Goal: Task Accomplishment & Management: Complete application form

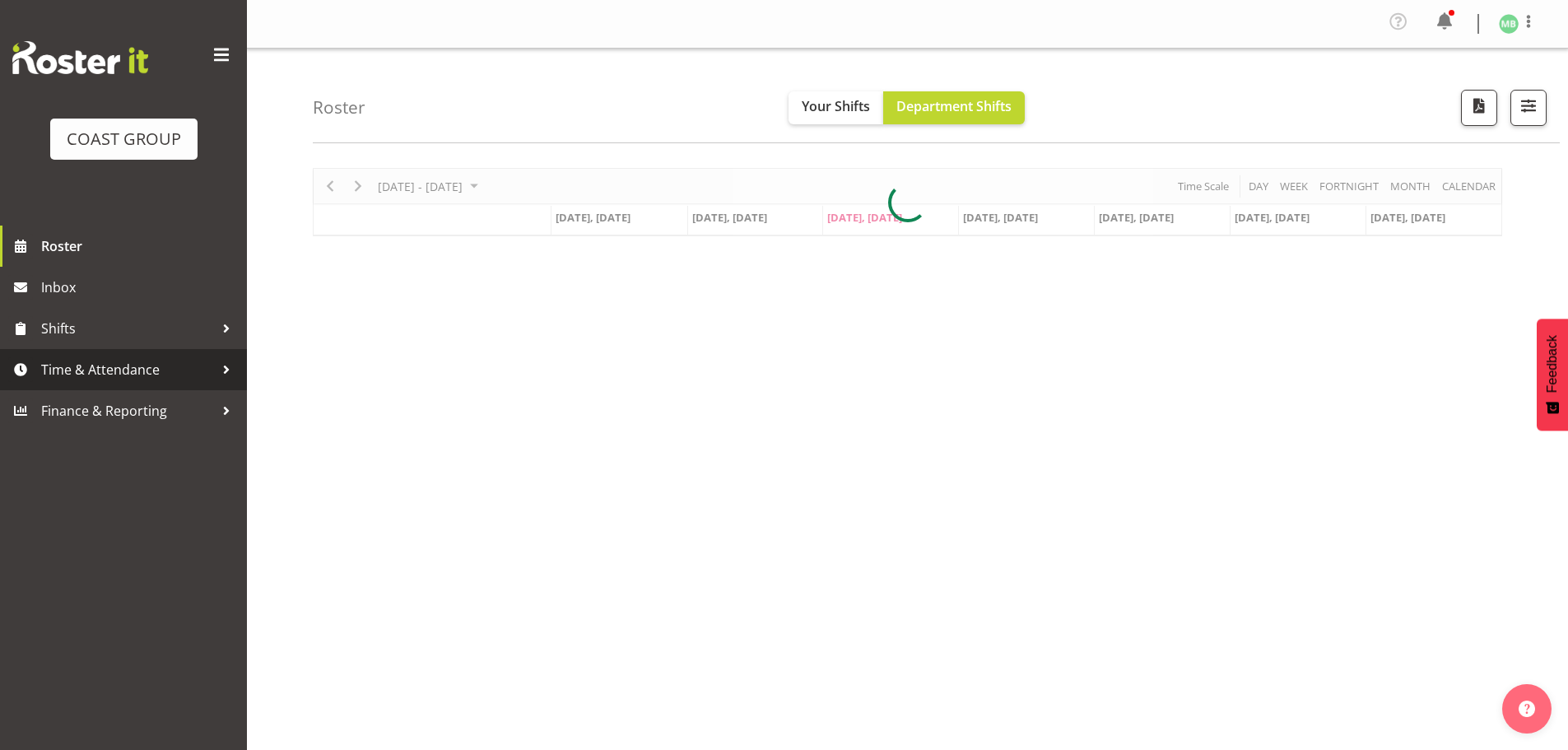
click at [89, 369] on span "Time & Attendance" at bounding box center [127, 369] width 173 height 25
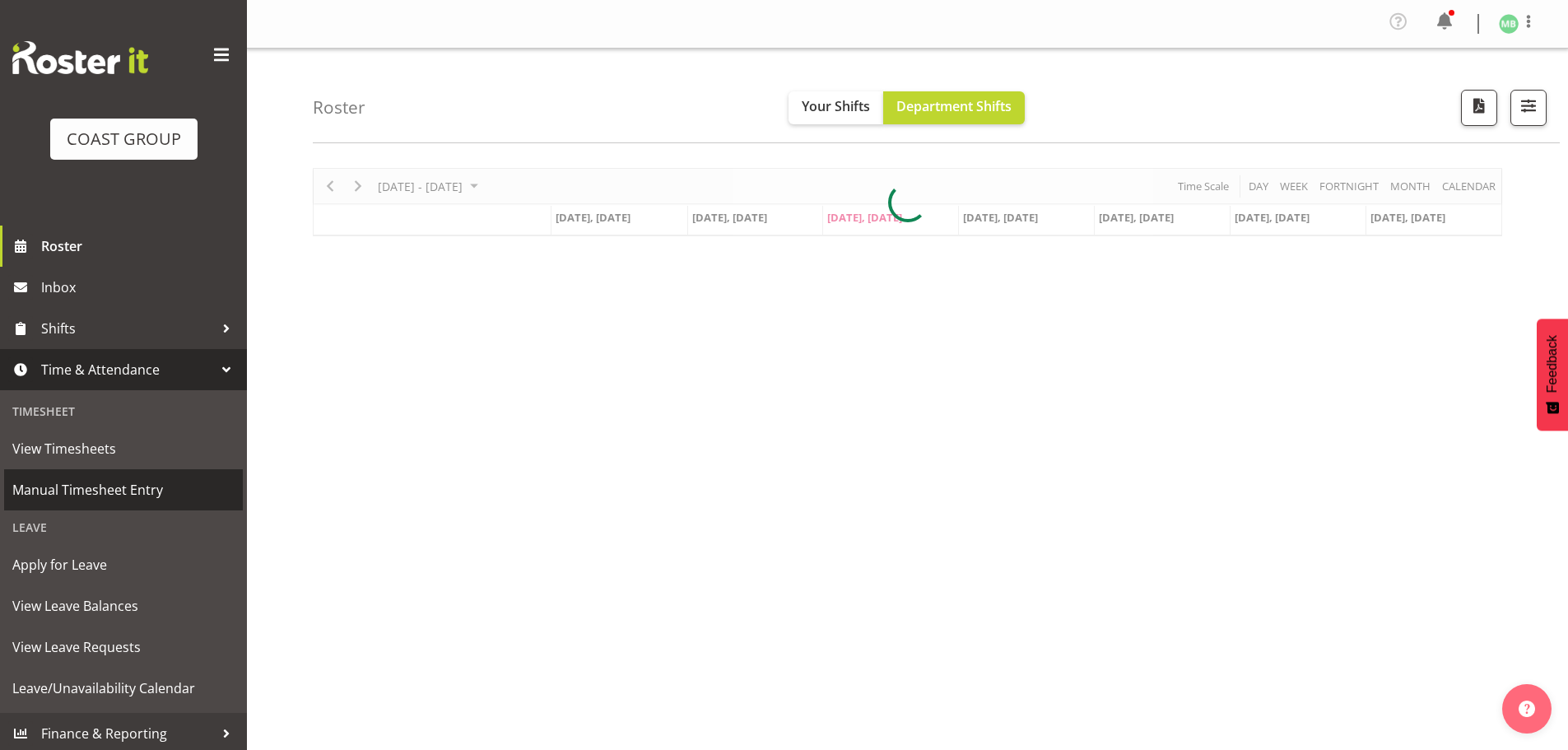
click at [98, 495] on span "Manual Timesheet Entry" at bounding box center [123, 489] width 222 height 25
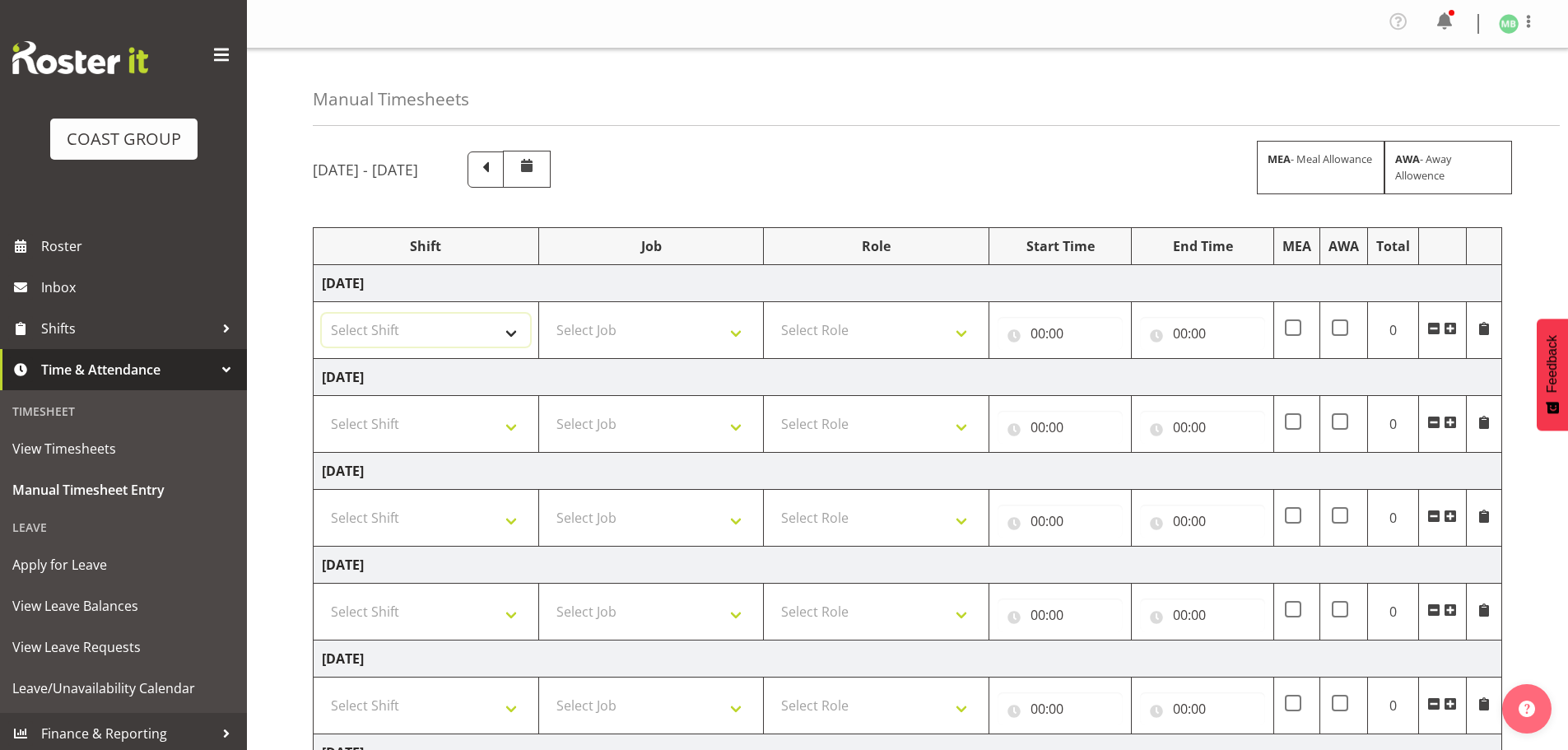
click at [418, 325] on select "Select Shift AKL SIGN ADMIN1 (LEAVE ALONE, DONT MAKE INACTIVE) DW ACCOUNT MANAG…" at bounding box center [426, 330] width 208 height 33
select select "16481"
click at [322, 314] on select "Select Shift AKL SIGN ADMIN1 (LEAVE ALONE, DONT MAKE INACTIVE) DW ACCOUNT MANAG…" at bounding box center [426, 330] width 208 height 33
click at [603, 332] on select "Select Job 1 Carlton Events 1 Carlton Hamilton 1 Carlton Wellington 1 EHS WAREH…" at bounding box center [651, 330] width 208 height 33
select select "9464"
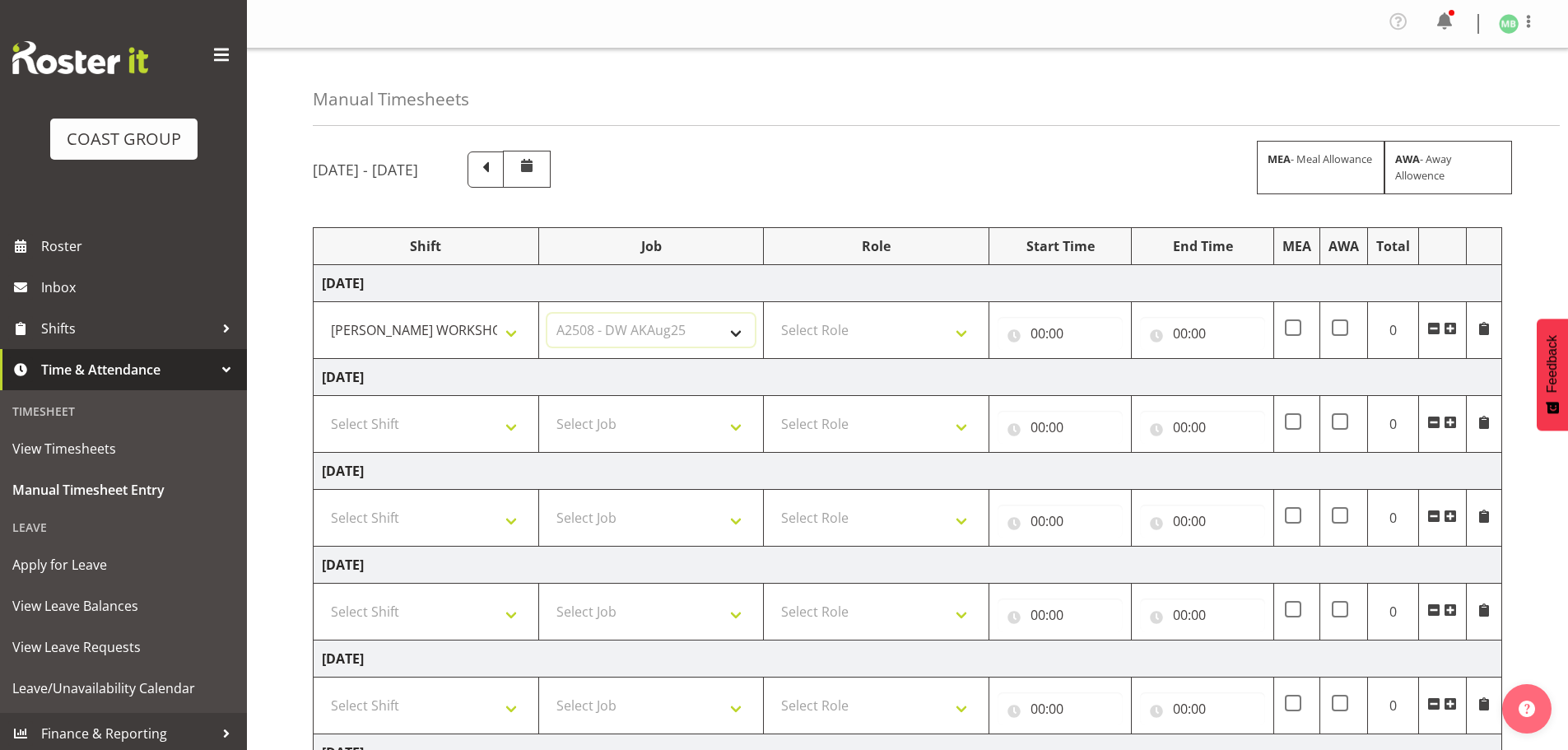
click at [547, 314] on select "Select Job 1 Carlton Events 1 Carlton Hamilton 1 Carlton Wellington 1 EHS WAREH…" at bounding box center [651, 330] width 208 height 33
click at [833, 329] on select "Select Role FABRICATION DW" at bounding box center [876, 330] width 208 height 33
select select "543"
click at [772, 314] on select "Select Role FABRICATION DW" at bounding box center [876, 330] width 208 height 33
click at [1041, 329] on input "00:00" at bounding box center [1060, 333] width 125 height 33
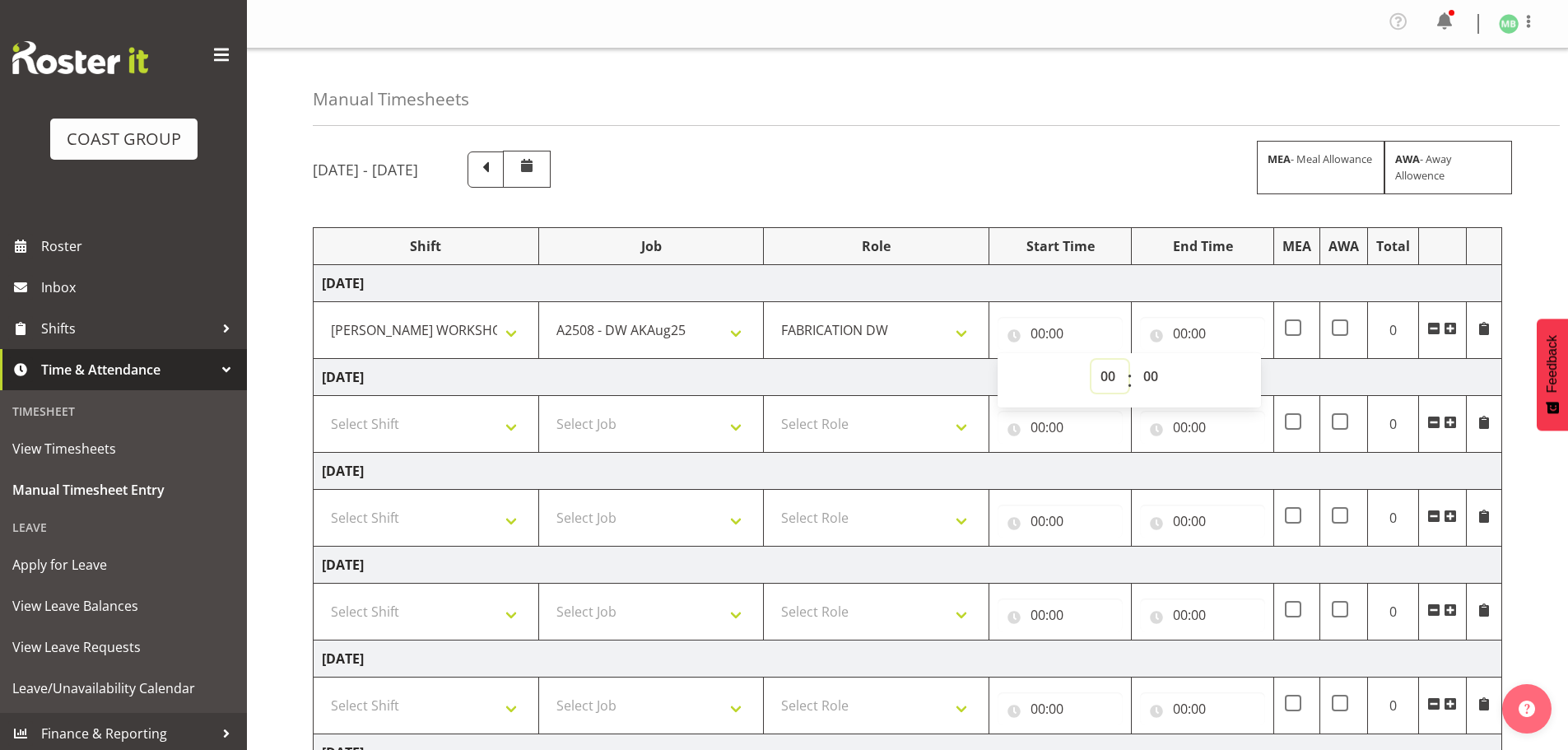
click at [1104, 375] on select "00 01 02 03 04 05 06 07 08 09 10 11 12 13 14 15 16 17 18 19 20 21 22 23" at bounding box center [1110, 376] width 37 height 33
select select "5"
click at [1091, 360] on select "00 01 02 03 04 05 06 07 08 09 10 11 12 13 14 15 16 17 18 19 20 21 22 23" at bounding box center [1110, 376] width 37 height 33
type input "05:00"
click at [1149, 373] on select "00 01 02 03 04 05 06 07 08 09 10 11 12 13 14 15 16 17 18 19 20 21 22 23 24 25 2…" at bounding box center [1153, 376] width 37 height 33
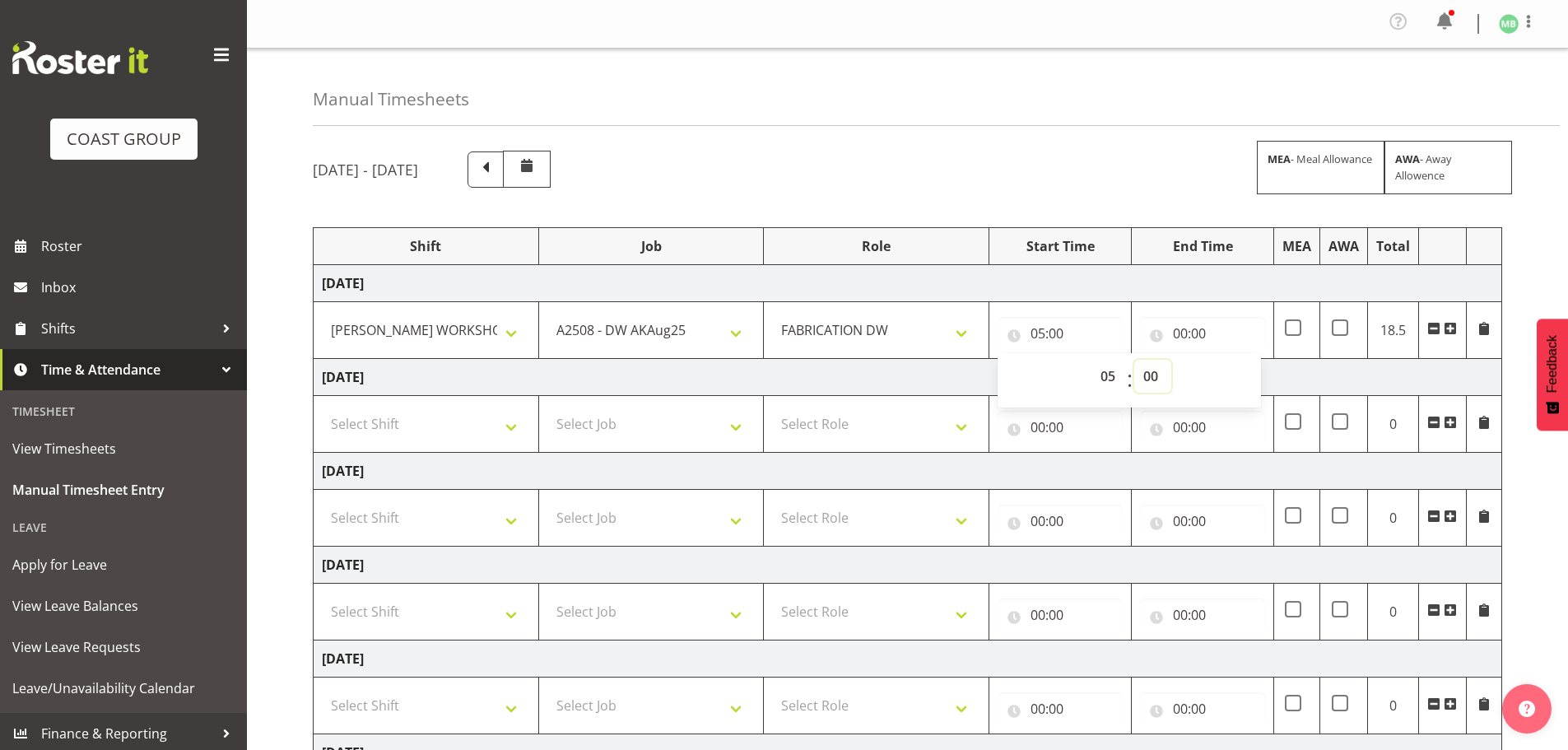
select select "30"
click at [1134, 360] on select "00 01 02 03 04 05 06 07 08 09 10 11 12 13 14 15 16 17 18 19 20 21 22 23 24 25 2…" at bounding box center [1153, 376] width 37 height 33
type input "05:30"
click at [1179, 335] on input "00:00" at bounding box center [1202, 333] width 125 height 33
click at [1245, 379] on select "00 01 02 03 04 05 06 07 08 09 10 11 12 13 14 15 16 17 18 19 20 21 22 23" at bounding box center [1252, 376] width 37 height 33
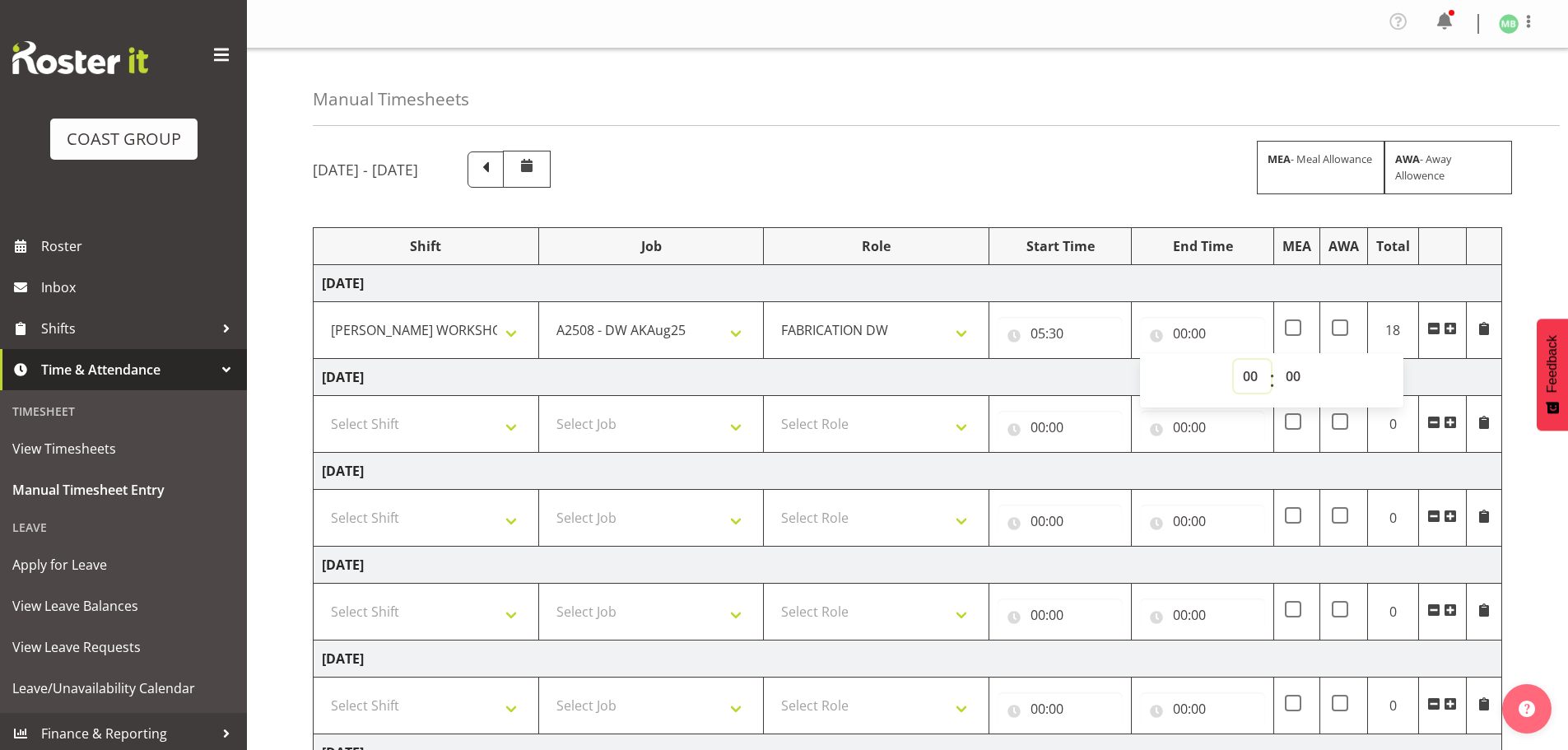
select select "14"
click at [1234, 360] on select "00 01 02 03 04 05 06 07 08 09 10 11 12 13 14 15 16 17 18 19 20 21 22 23" at bounding box center [1252, 376] width 37 height 33
type input "14:00"
click at [1301, 376] on select "00 01 02 03 04 05 06 07 08 09 10 11 12 13 14 15 16 17 18 19 20 21 22 23 24 25 2…" at bounding box center [1294, 376] width 37 height 33
select select "30"
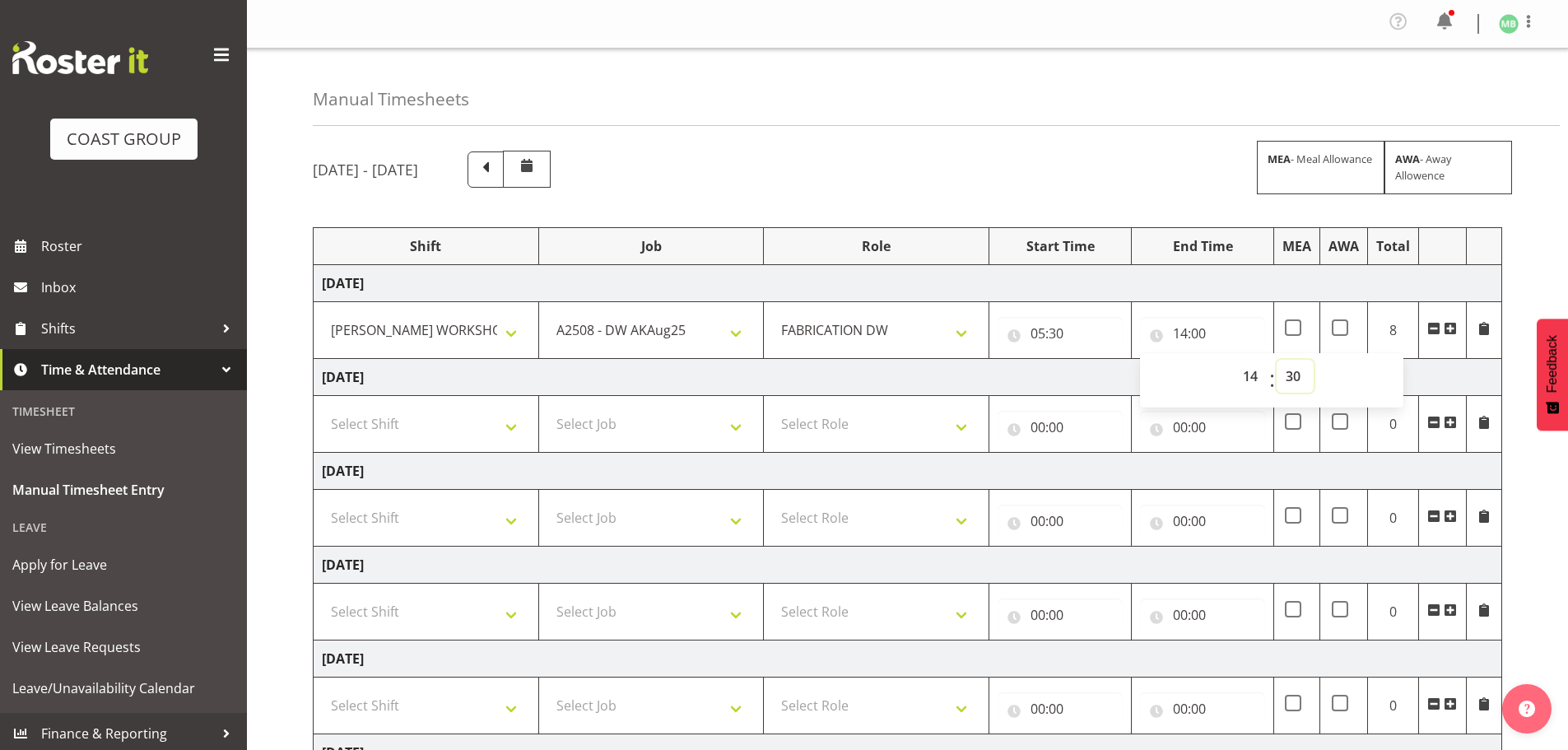
click at [1276, 360] on select "00 01 02 03 04 05 06 07 08 09 10 11 12 13 14 15 16 17 18 19 20 21 22 23 24 25 2…" at bounding box center [1294, 376] width 37 height 33
type input "14:30"
click at [1546, 537] on div "August 27th - September 2nd 2025 MEA - Meal Allowance AWA - Away Allowence Shif…" at bounding box center [940, 576] width 1255 height 876
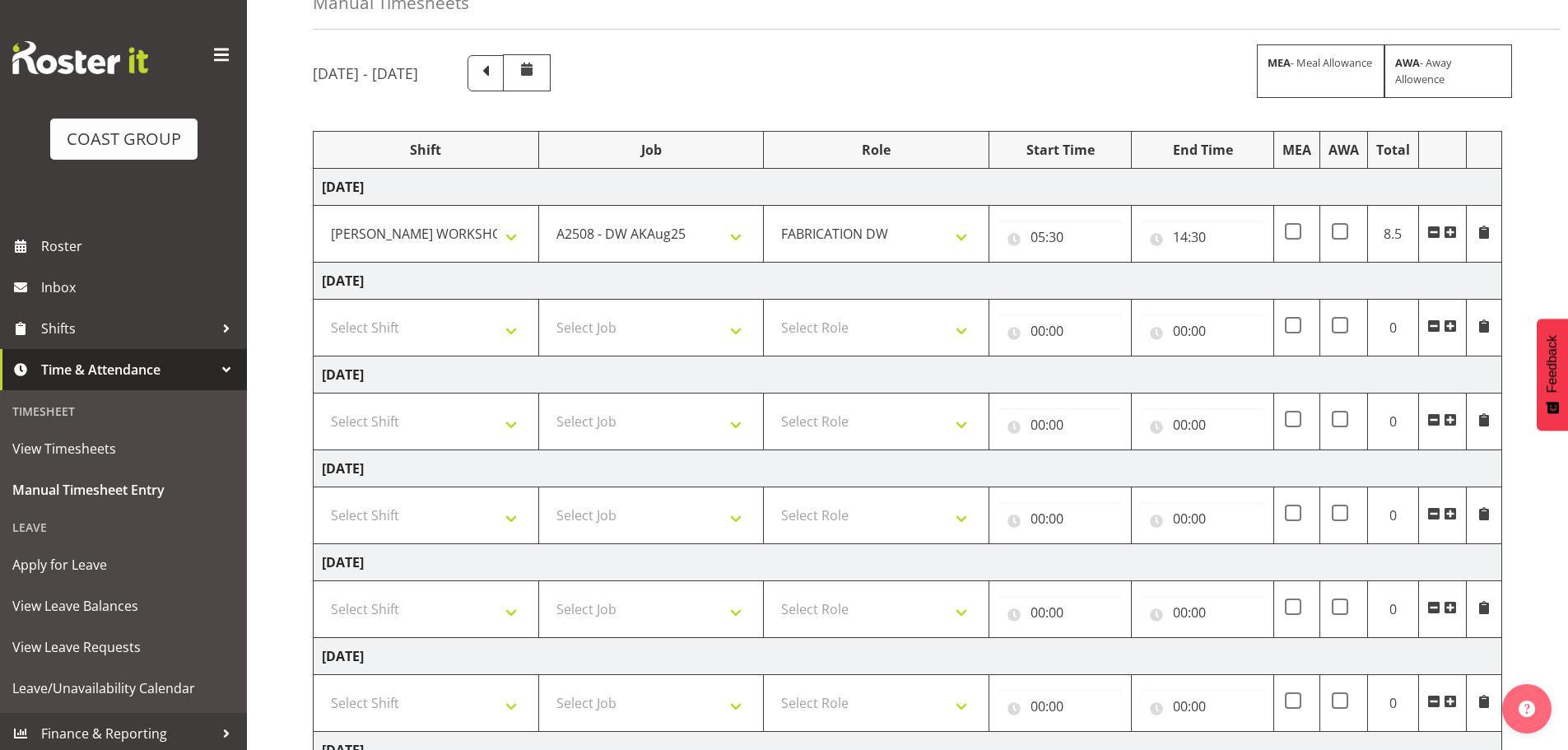
scroll to position [277, 0]
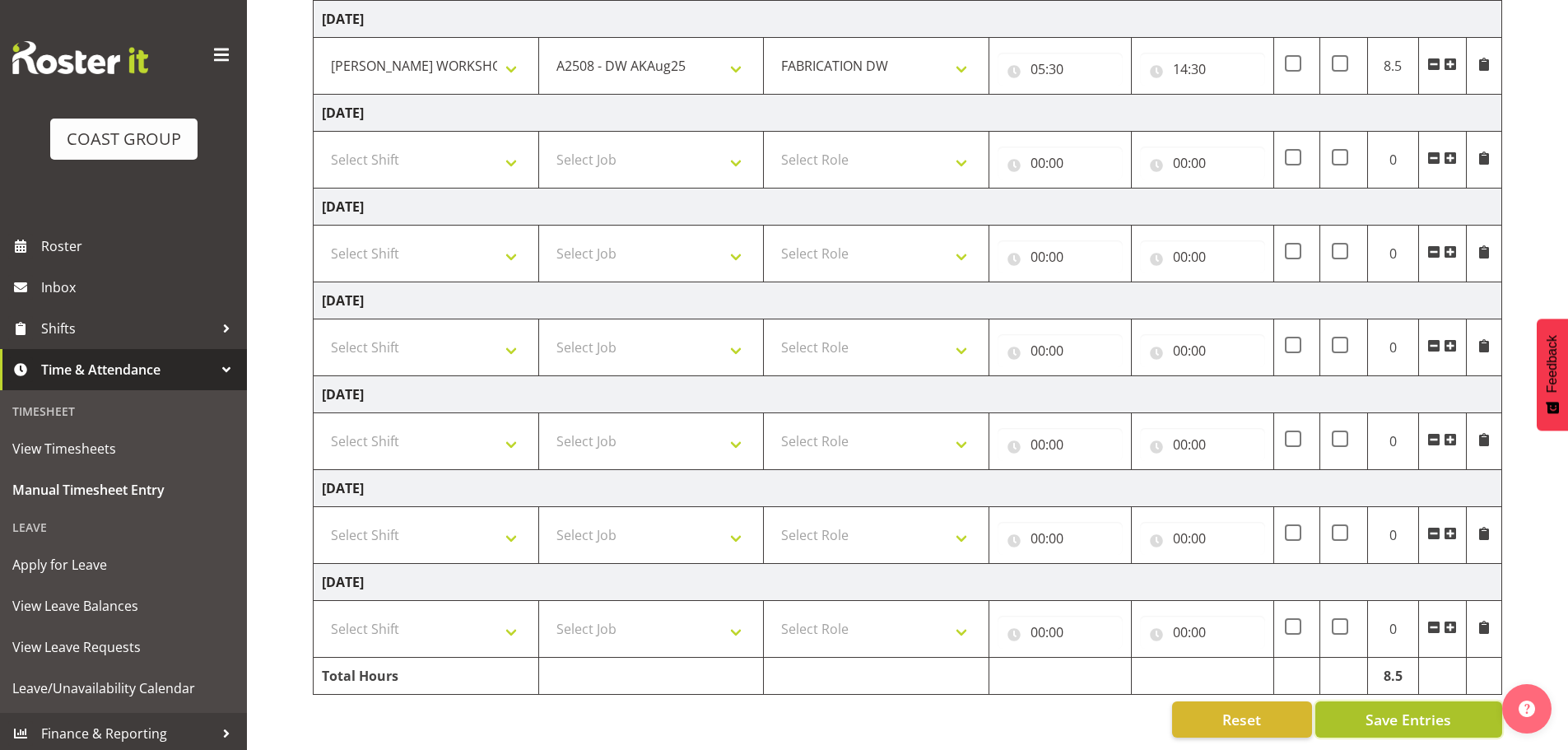
click at [1430, 709] on span "Save Entries" at bounding box center [1409, 719] width 86 height 22
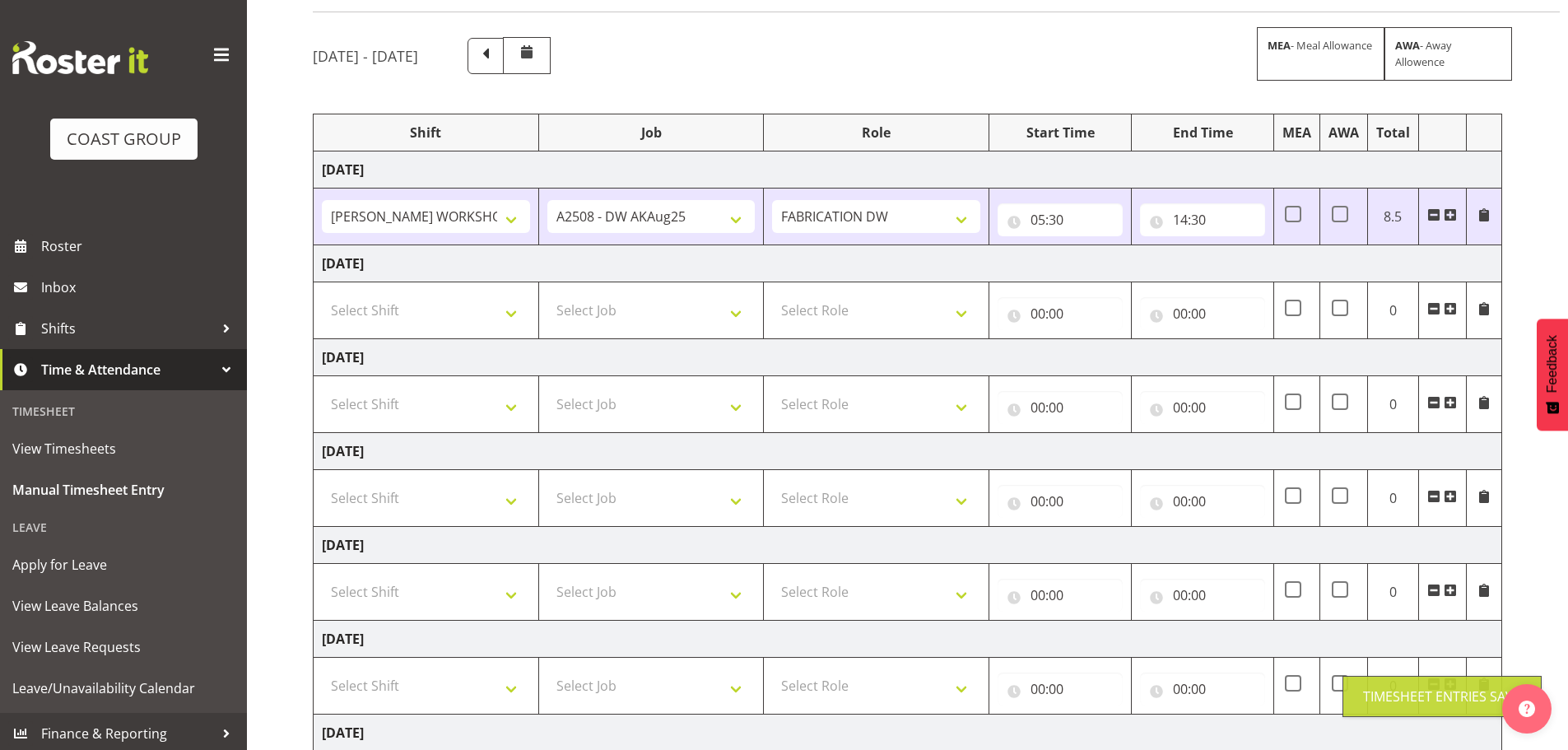
scroll to position [112, 0]
click at [496, 52] on span at bounding box center [485, 56] width 22 height 22
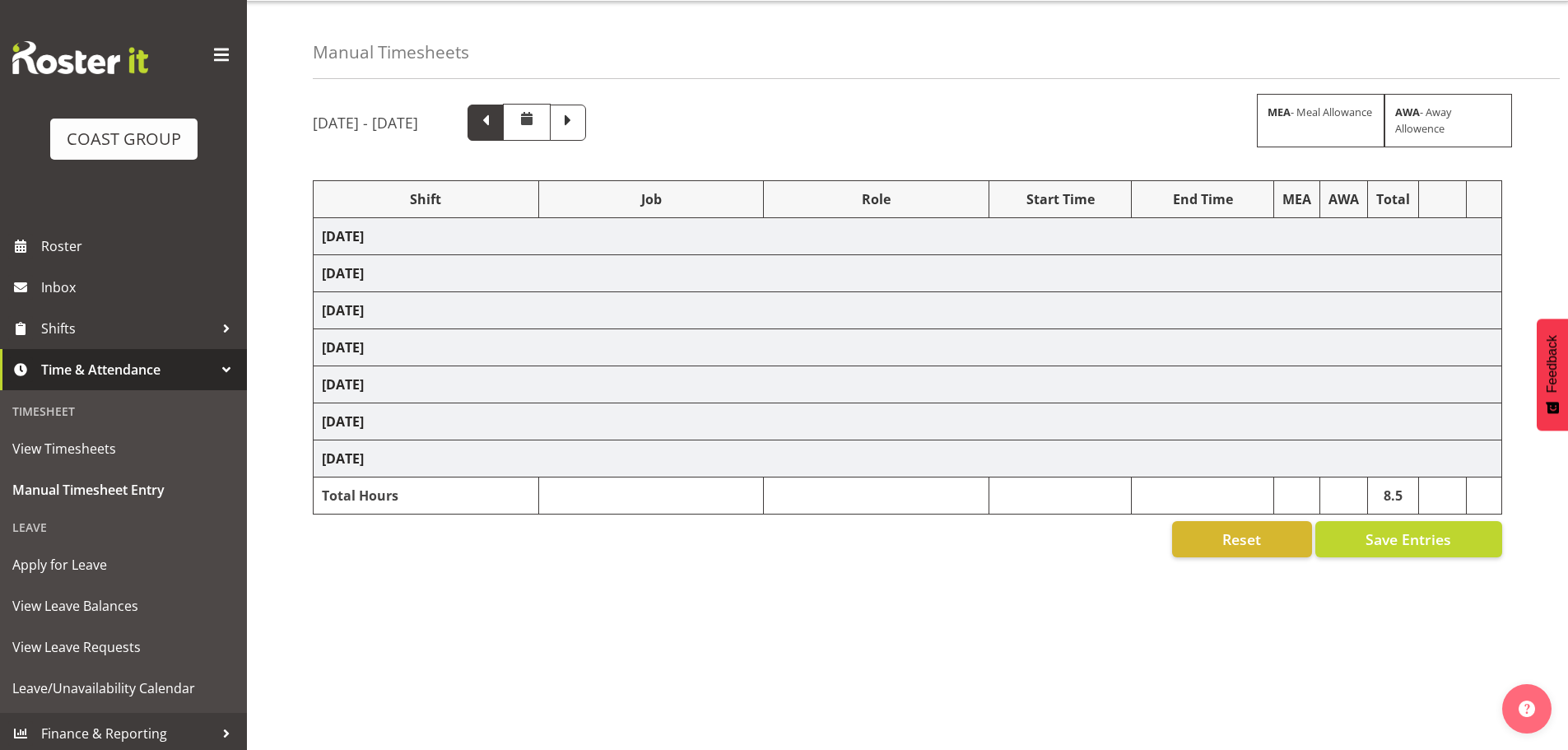
scroll to position [59, 0]
select select "16481"
select select "9464"
select select "16481"
select select "9464"
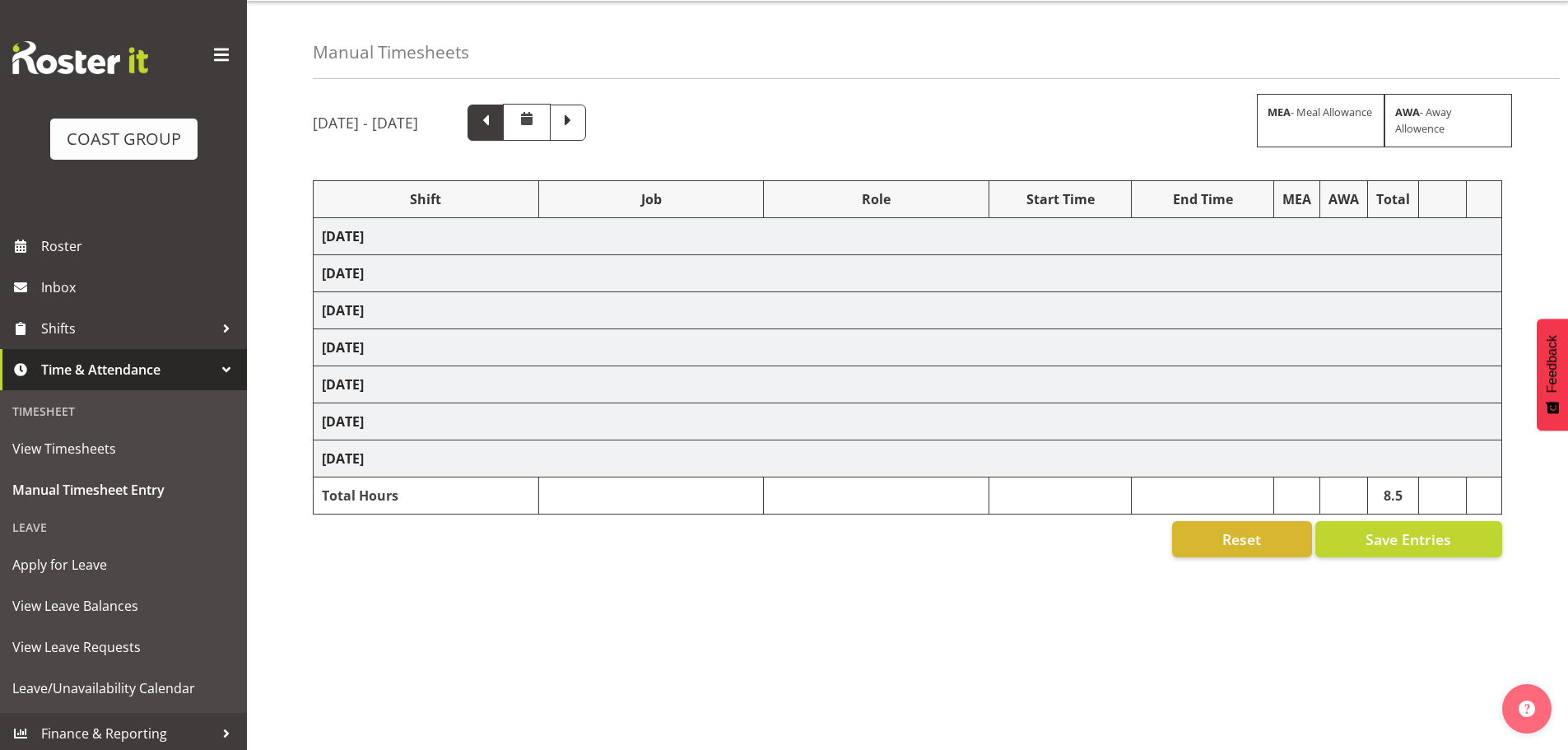
select select "16481"
select select "9464"
select select "16481"
select select "9464"
select select "16481"
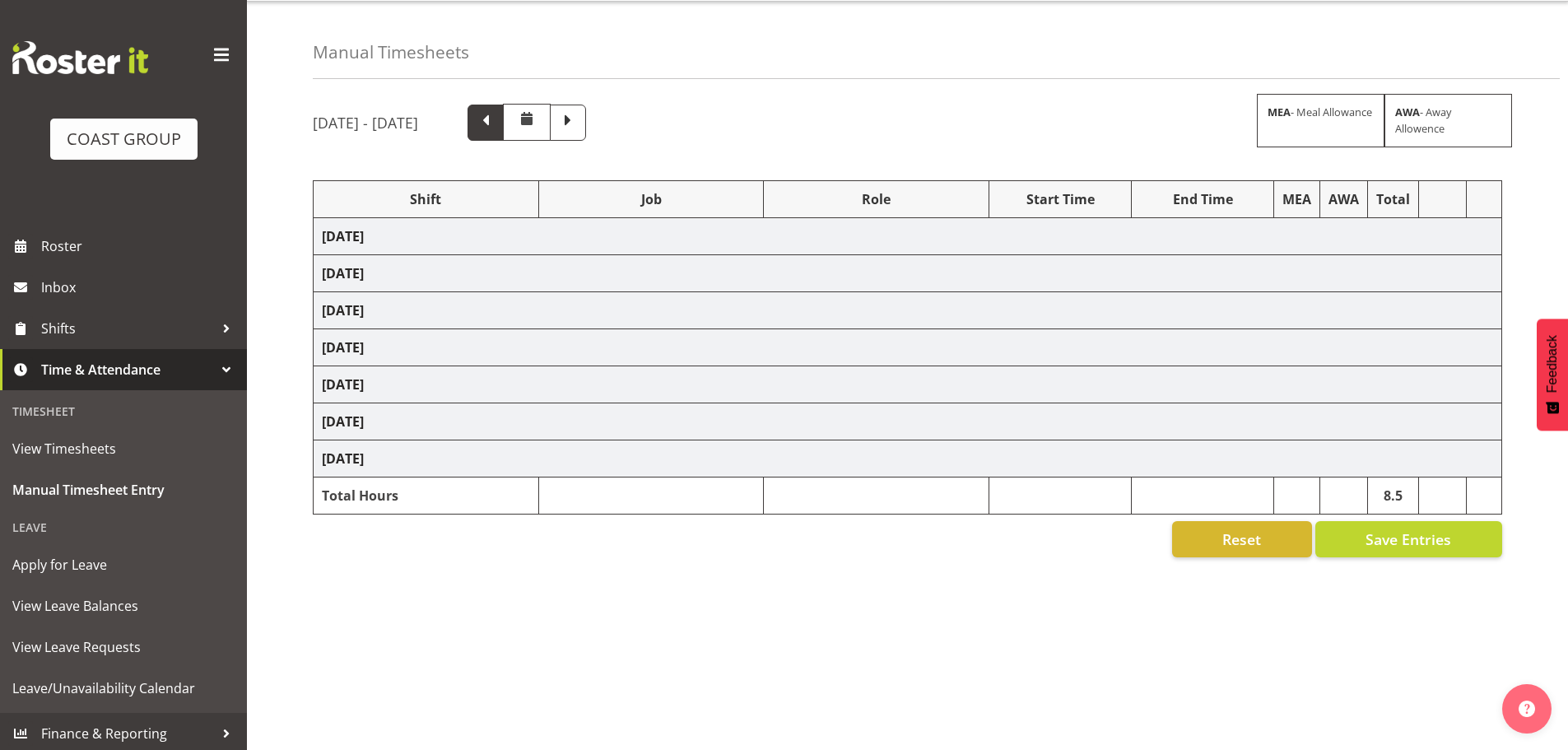
select select "9464"
select select "16481"
select select "9464"
select select "16481"
select select "9464"
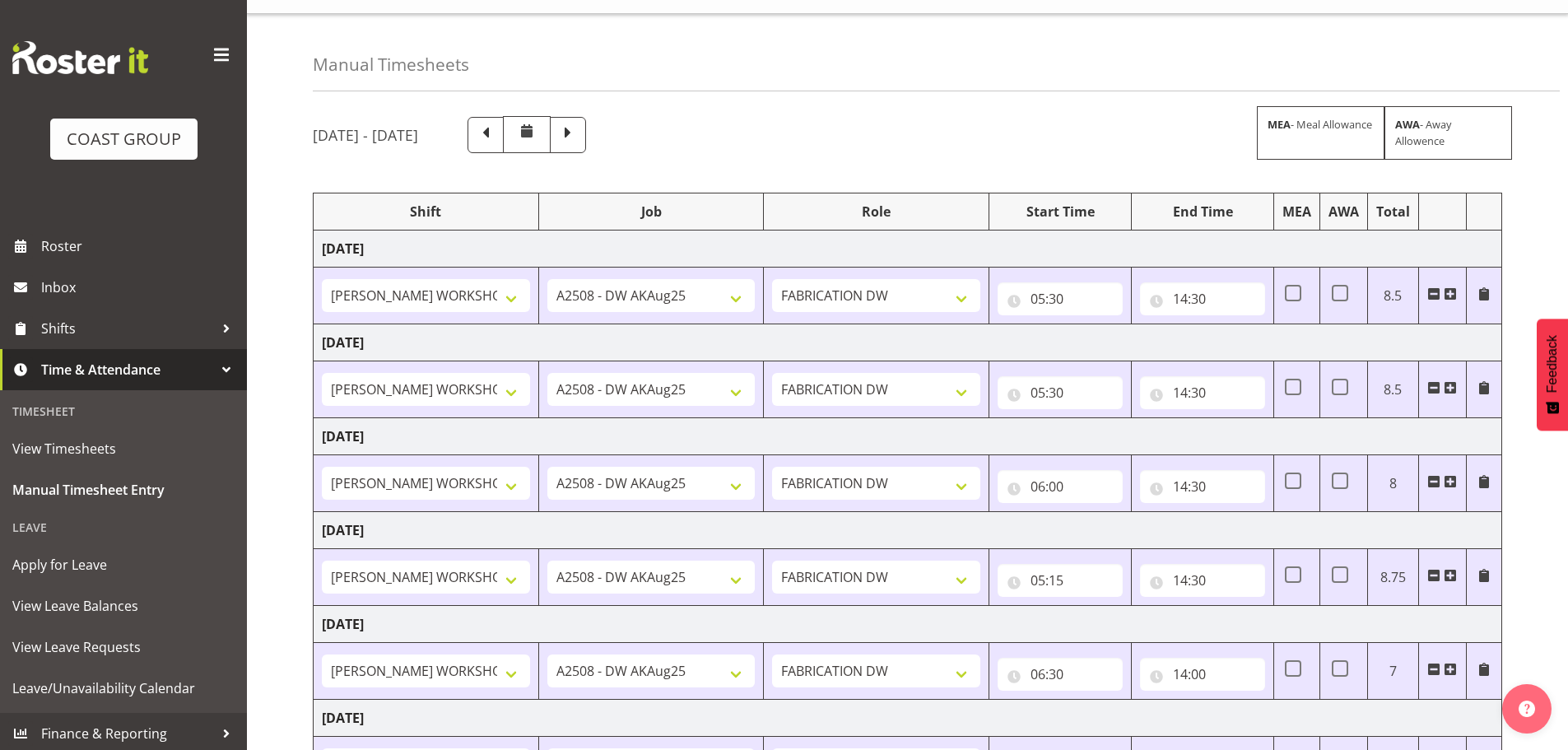
scroll to position [0, 0]
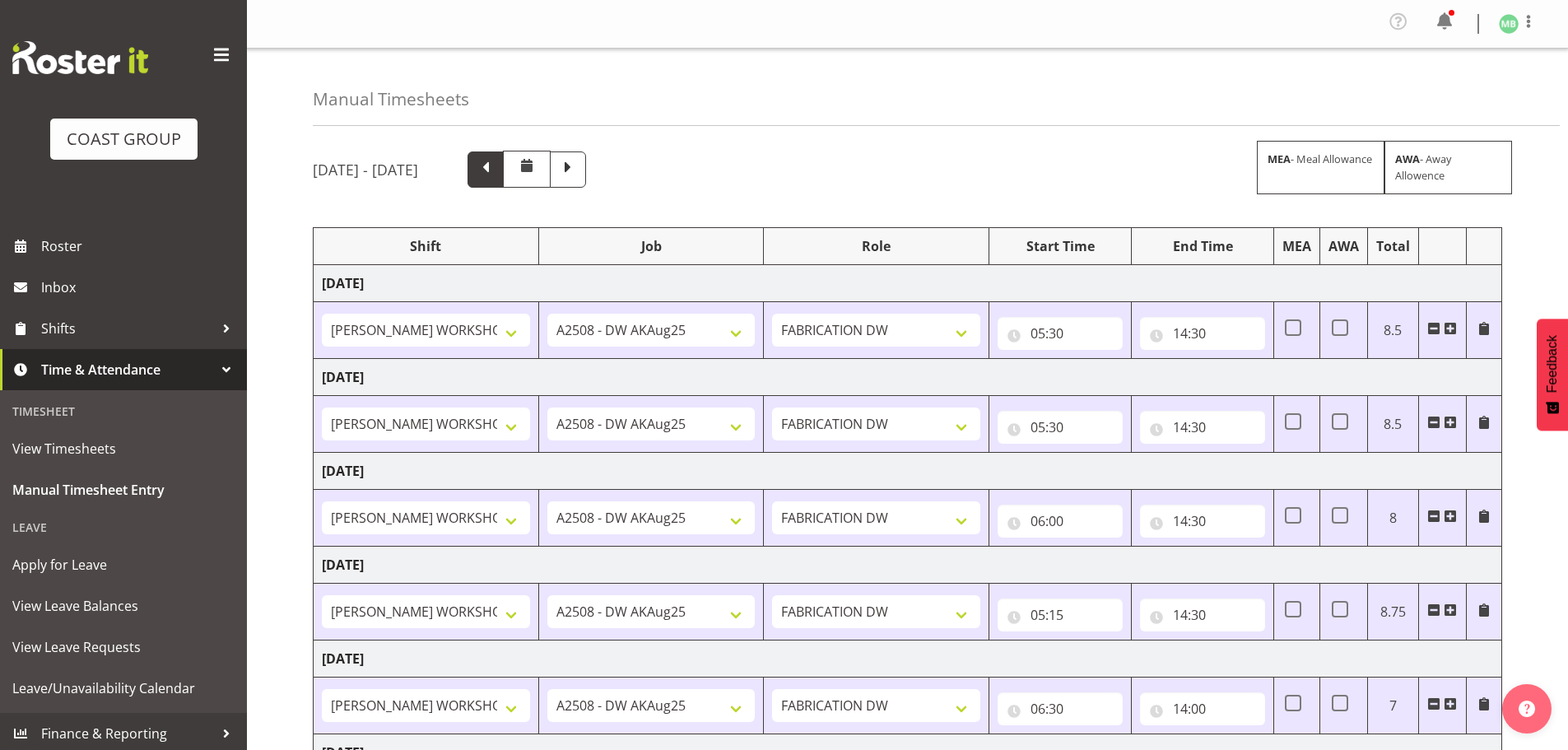
click at [496, 163] on span at bounding box center [485, 168] width 22 height 22
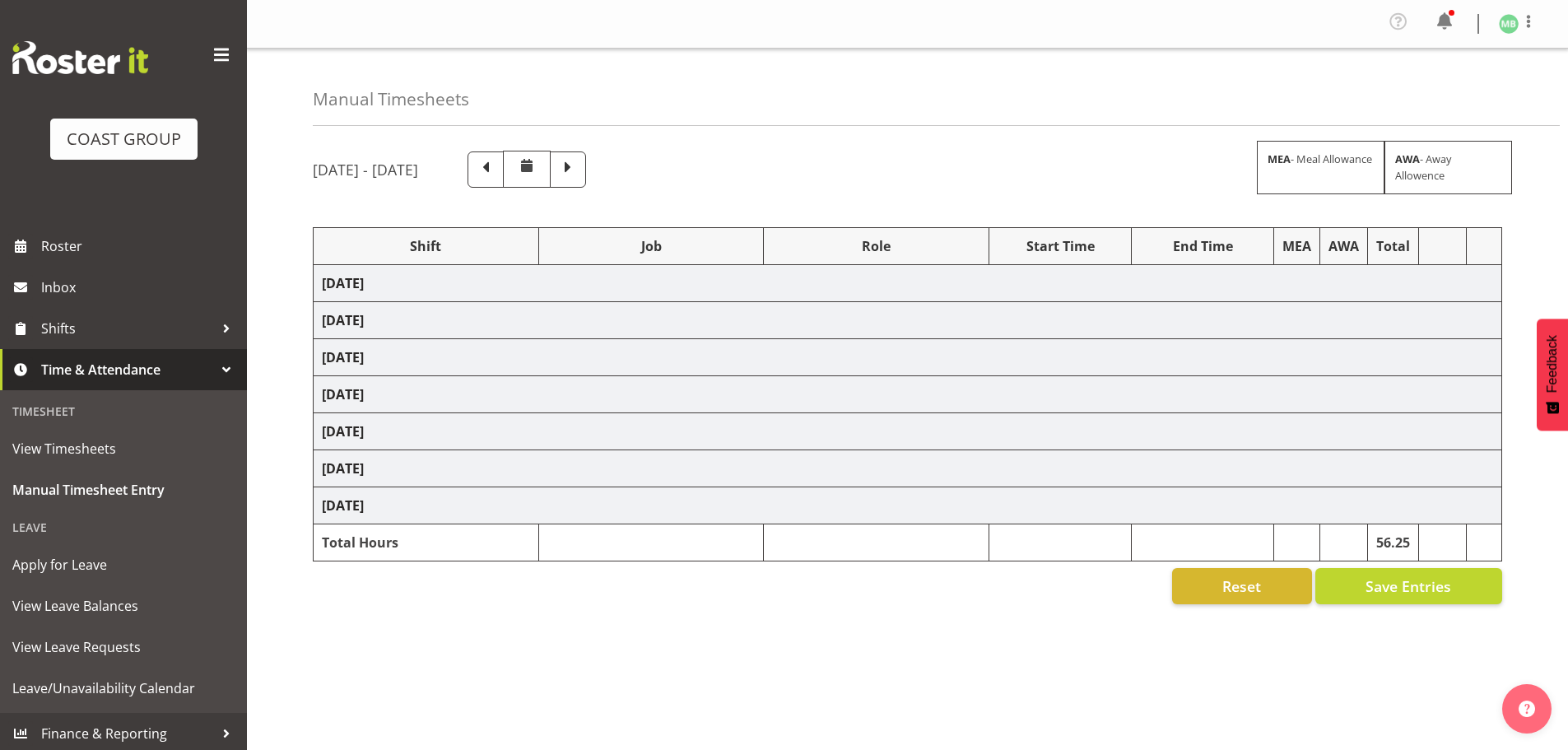
select select "16481"
select select "9464"
select select "16481"
select select "9464"
select select "16481"
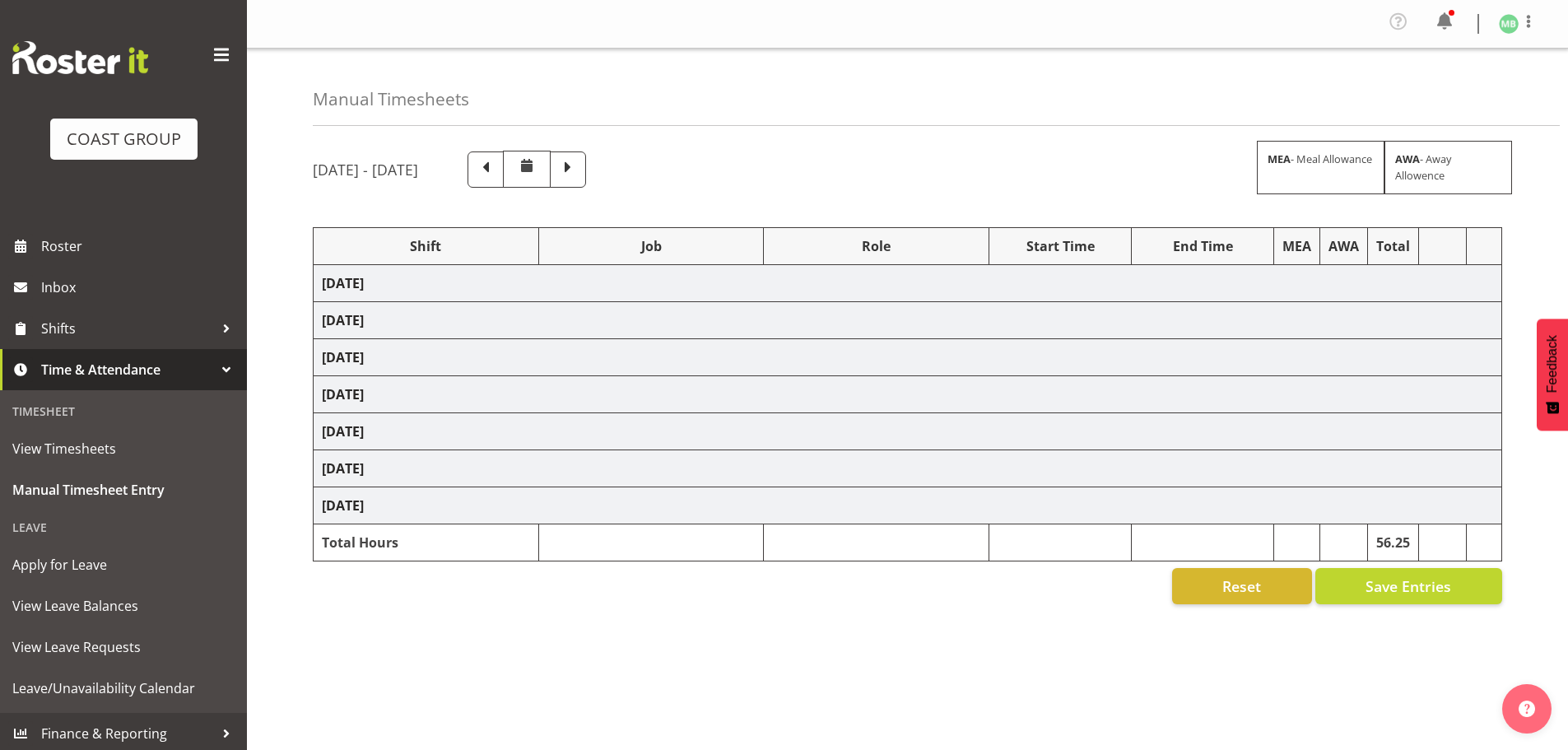
select select "9464"
select select "16481"
select select "9464"
select select "16481"
select select "9464"
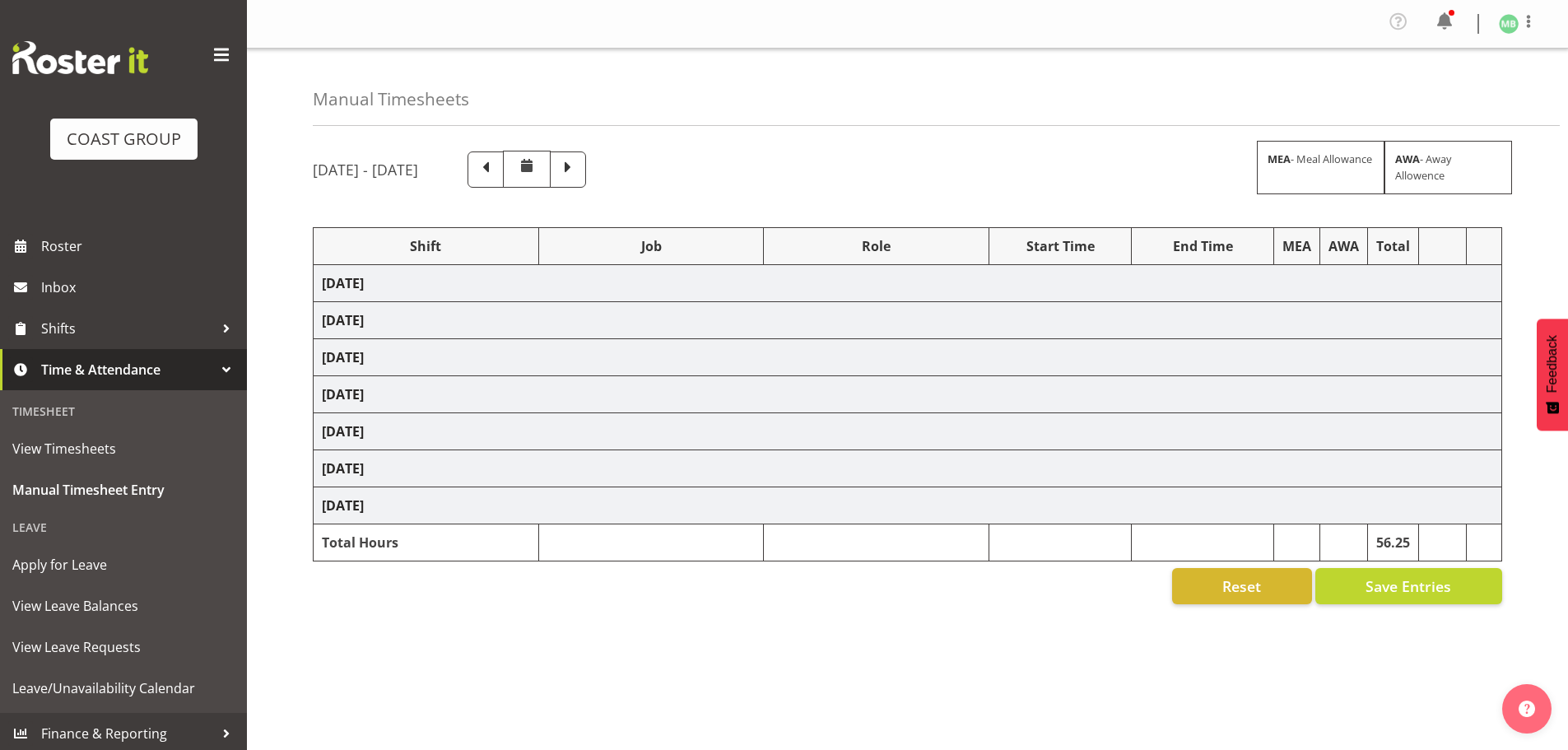
select select "16481"
select select "9464"
select select "16481"
select select "9464"
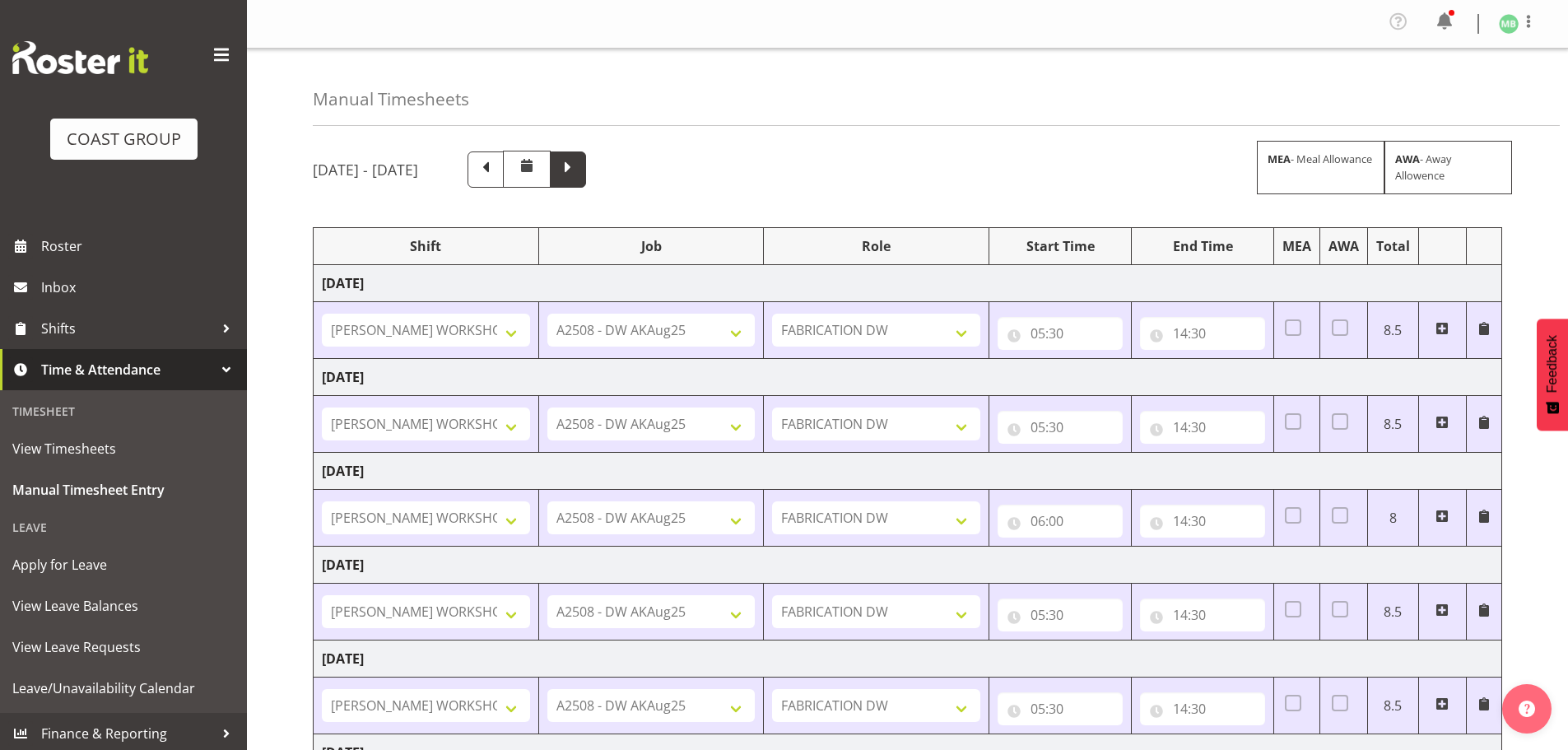
click at [579, 163] on span at bounding box center [568, 168] width 22 height 22
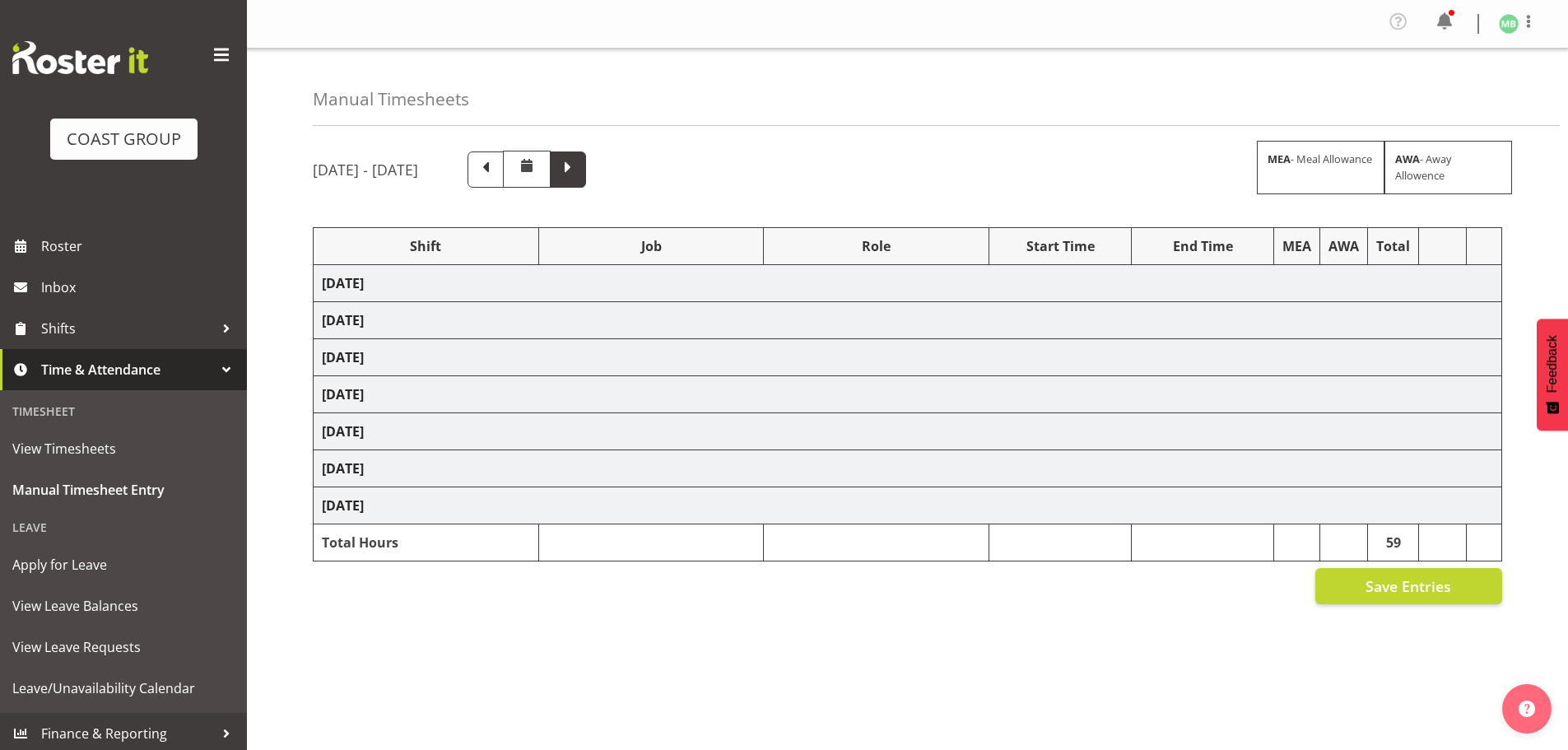
select select "16481"
select select "9464"
select select "16481"
select select "9464"
select select "16481"
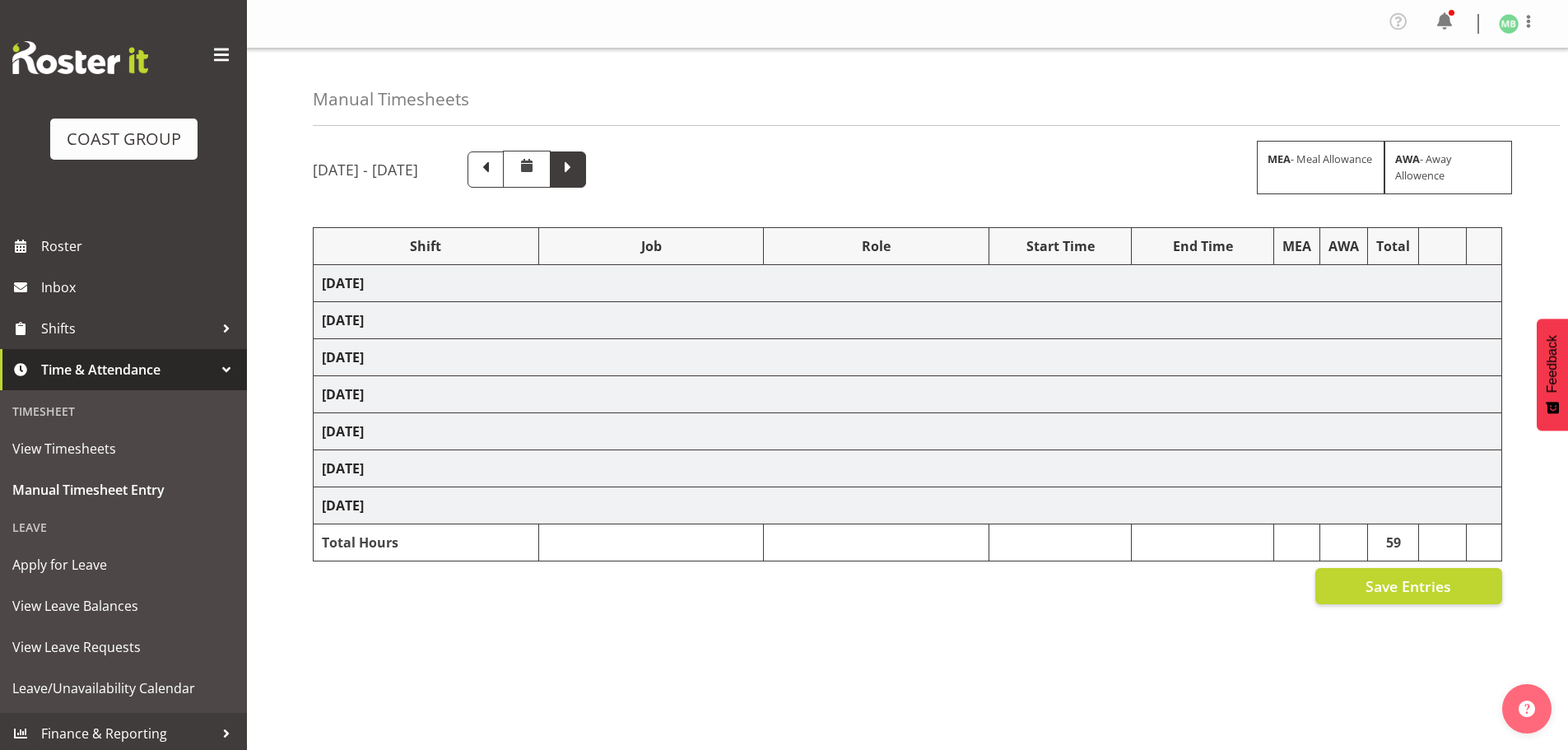
select select "9464"
select select "16481"
select select "9464"
select select "16481"
select select "9464"
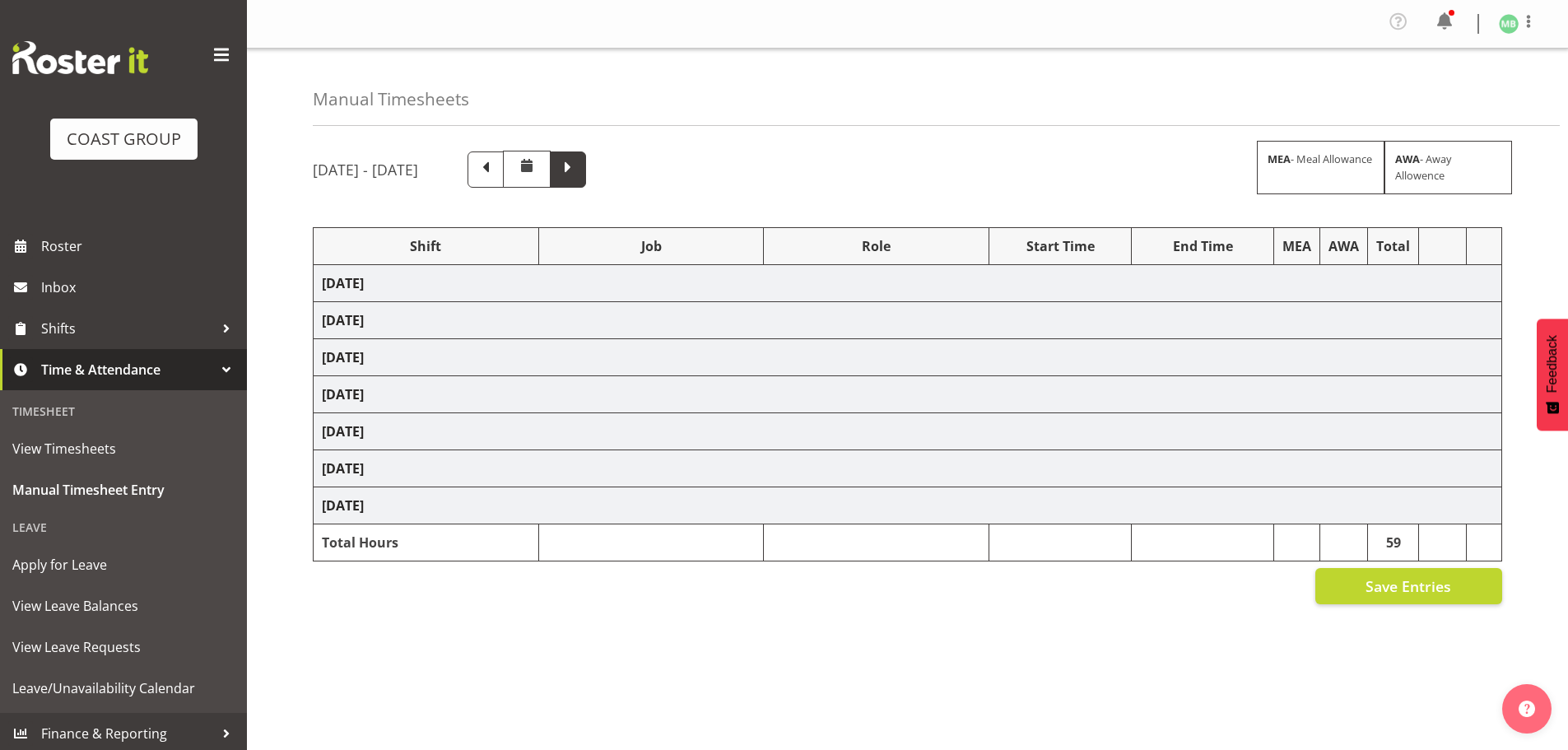
select select "16481"
select select "9464"
select select "16481"
select select "9464"
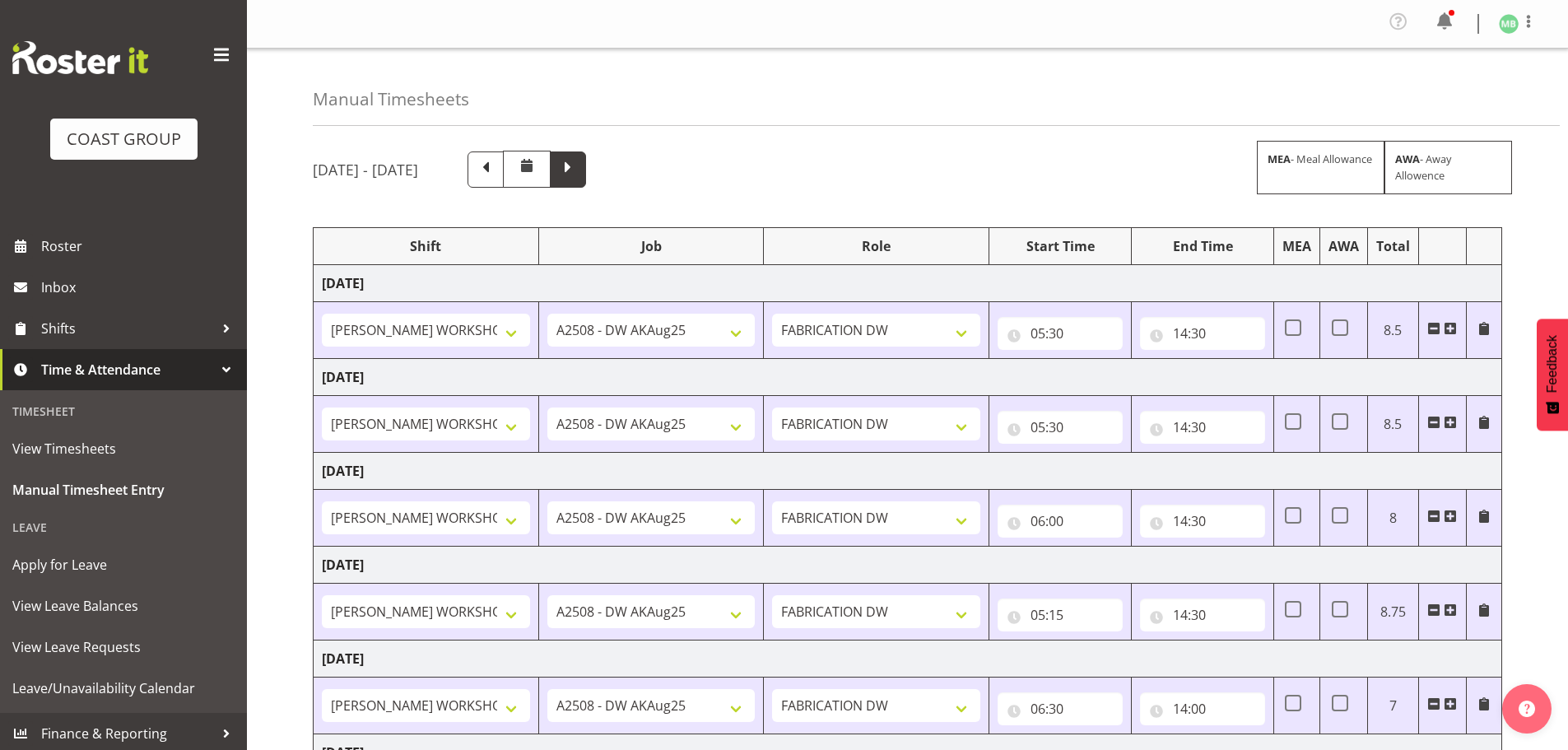
click at [579, 164] on span at bounding box center [568, 168] width 22 height 22
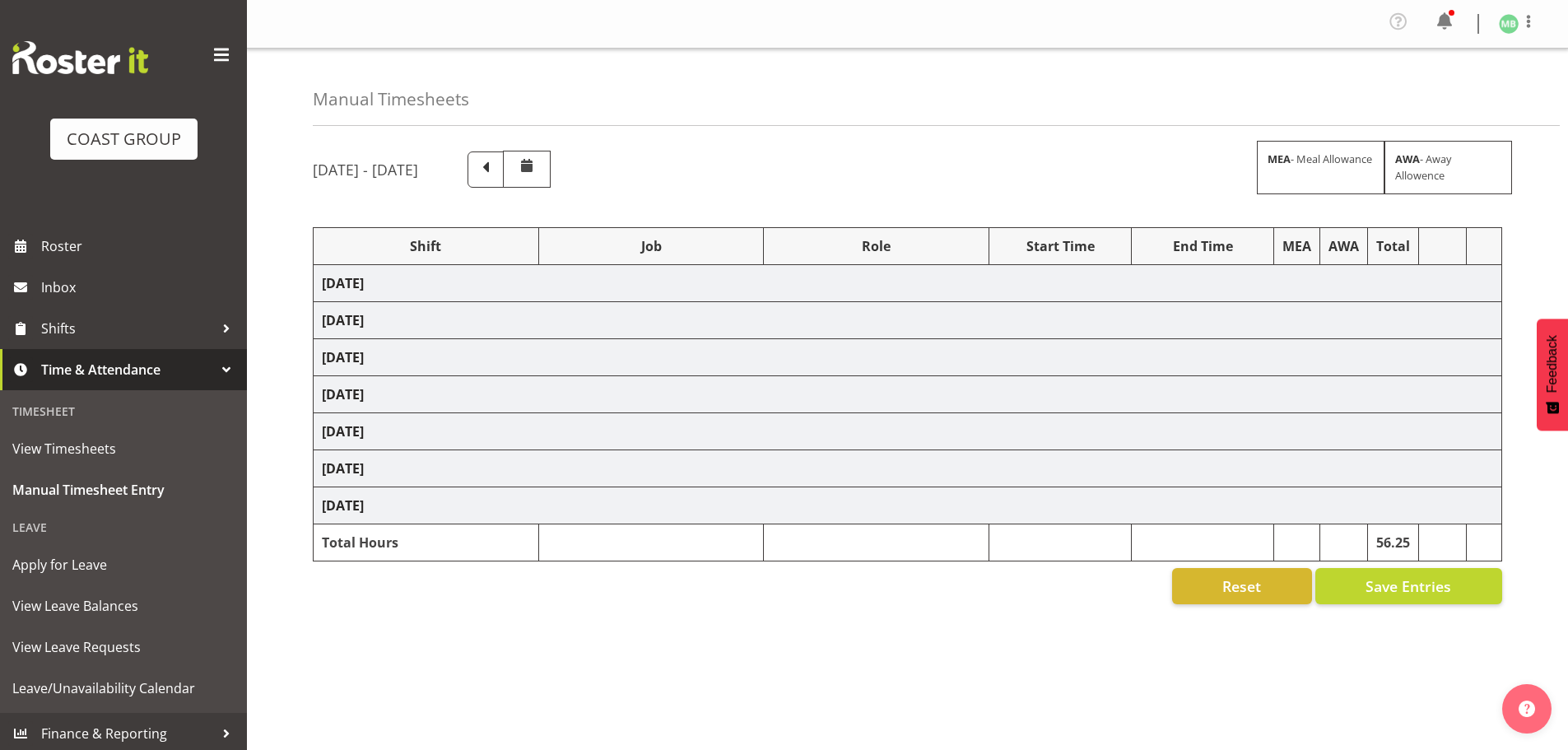
select select "16481"
select select "9464"
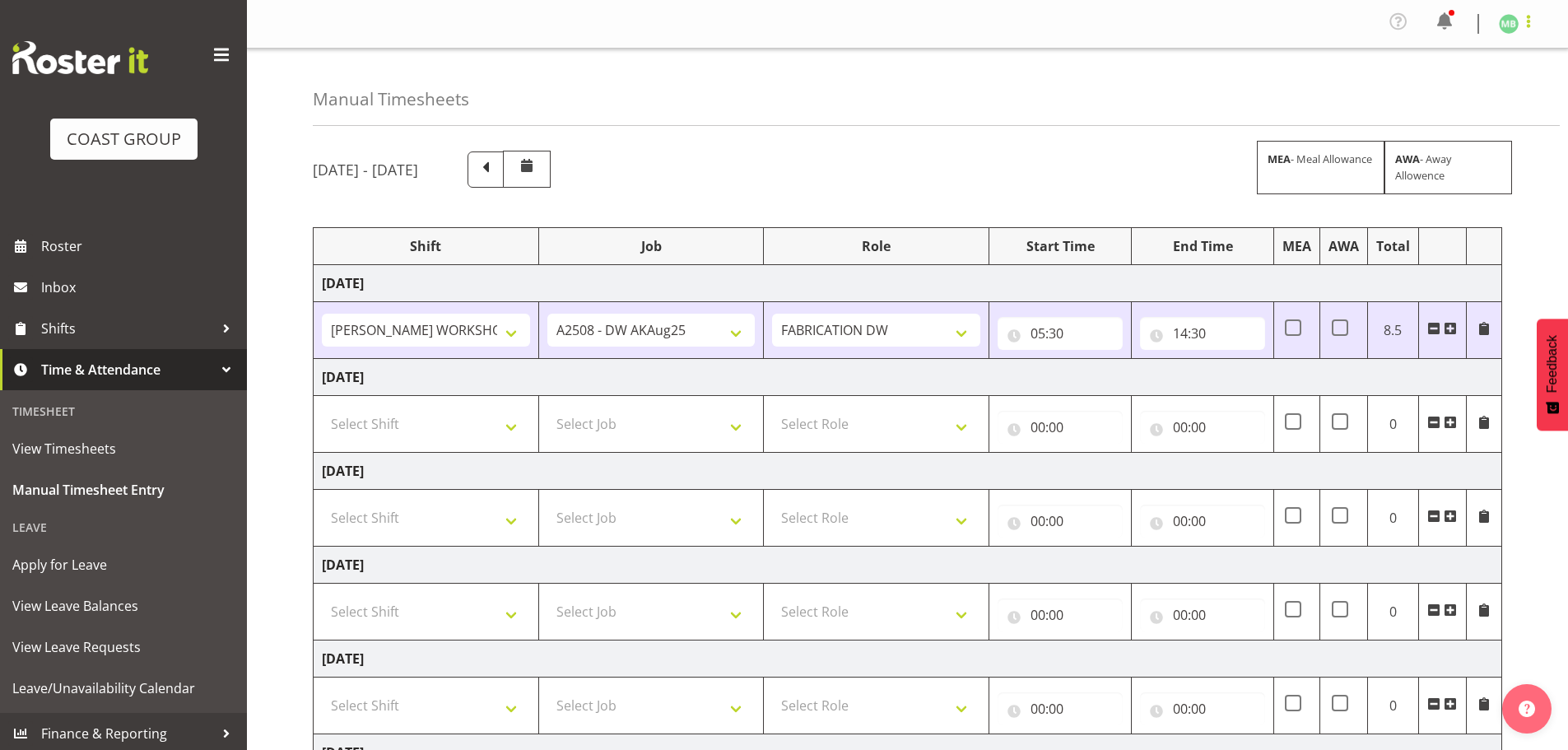
click at [1529, 22] on span at bounding box center [1528, 21] width 20 height 20
click at [1438, 92] on link "Log Out" at bounding box center [1460, 90] width 158 height 29
